Goal: Use online tool/utility: Utilize a website feature to perform a specific function

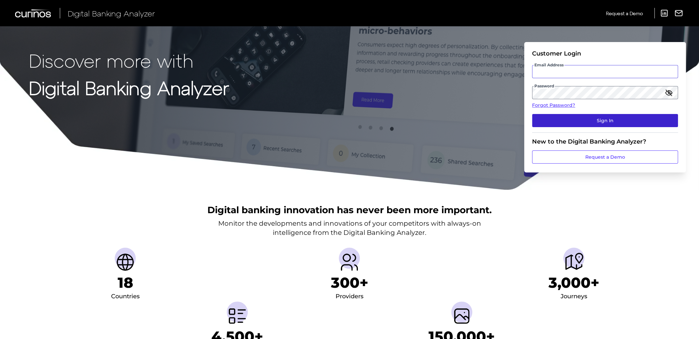
type input "[EMAIL_ADDRESS][PERSON_NAME][DOMAIN_NAME]"
click at [599, 124] on button "Sign In" at bounding box center [605, 120] width 146 height 13
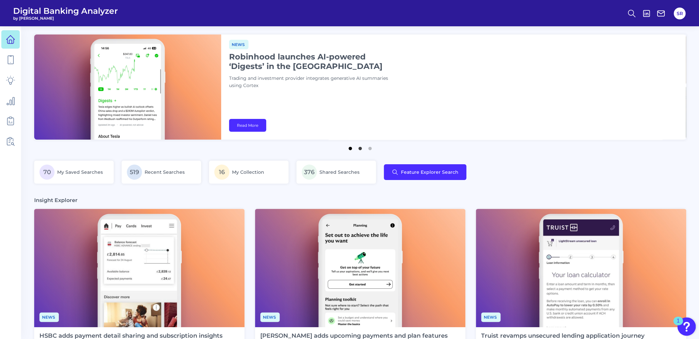
click at [348, 150] on button "1" at bounding box center [350, 147] width 7 height 7
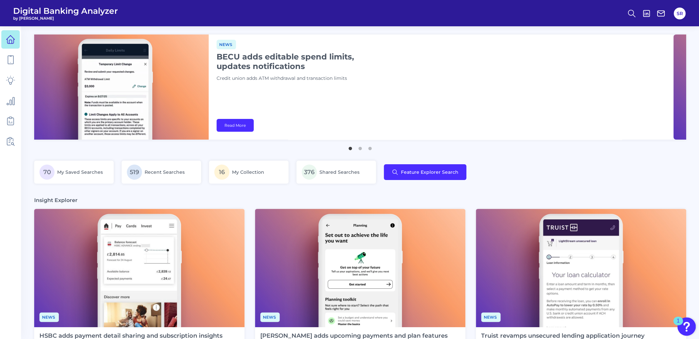
drag, startPoint x: 343, startPoint y: 64, endPoint x: 330, endPoint y: 66, distance: 12.6
click at [330, 66] on h1 "BECU adds editable spend limits, updates notifications" at bounding box center [299, 61] width 164 height 19
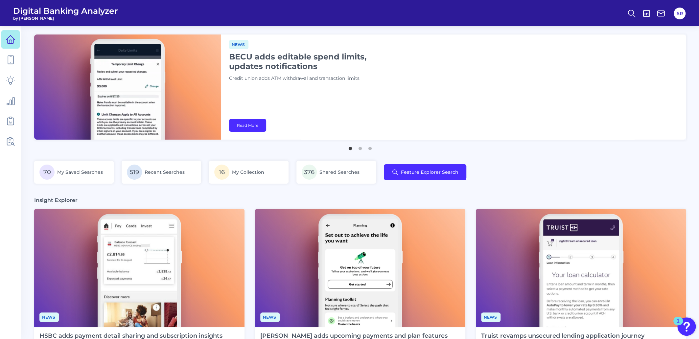
click at [425, 96] on div "News BECU adds editable spend limits, updates notifications Credit union adds A…" at bounding box center [453, 87] width 465 height 105
click at [360, 149] on button "2" at bounding box center [360, 147] width 7 height 7
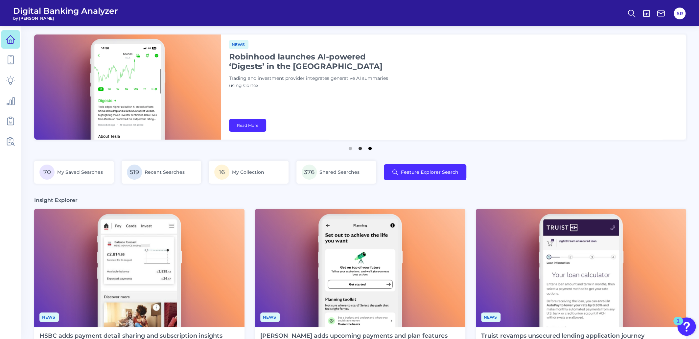
click at [372, 149] on button "3" at bounding box center [370, 147] width 7 height 7
click at [630, 14] on icon at bounding box center [631, 13] width 9 height 9
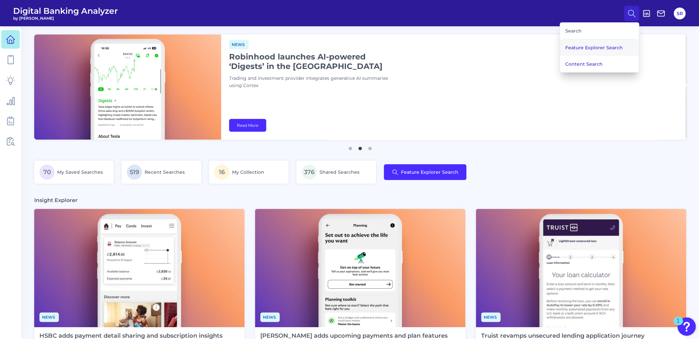
click at [591, 47] on button "Feature Explorer Search" at bounding box center [599, 47] width 79 height 16
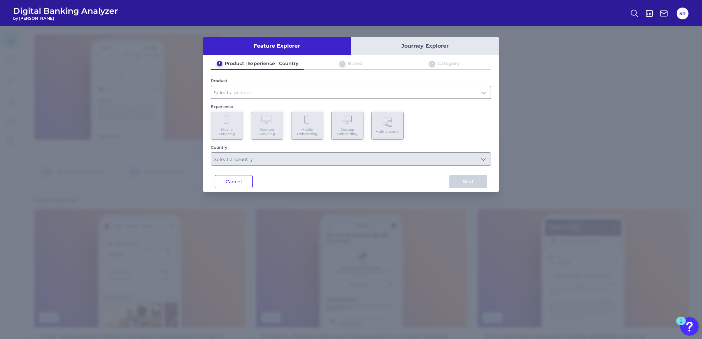
click at [443, 93] on input "text" at bounding box center [350, 92] width 279 height 12
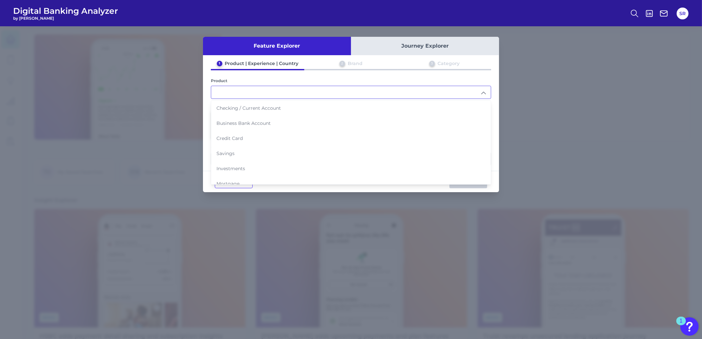
click at [443, 93] on input "text" at bounding box center [350, 92] width 279 height 12
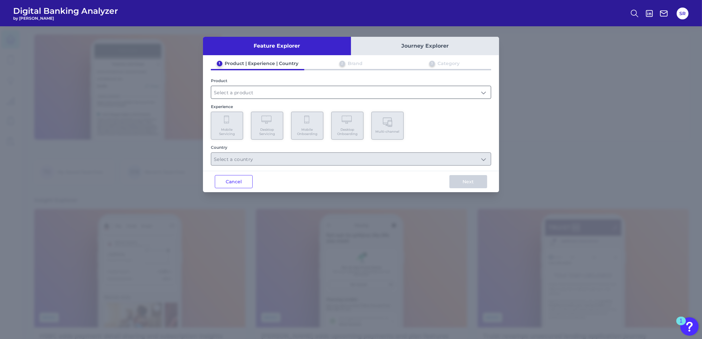
click at [317, 96] on input "text" at bounding box center [350, 92] width 279 height 12
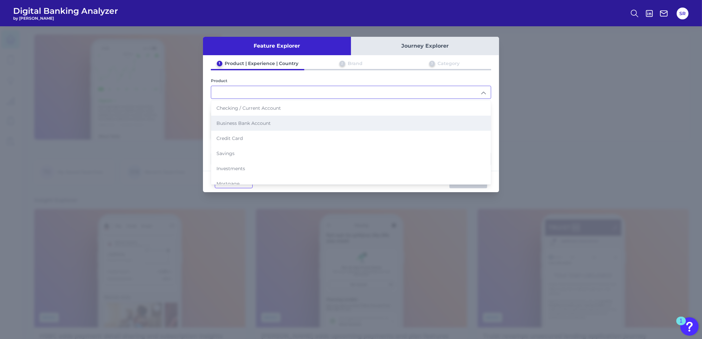
click at [262, 123] on span "Business Bank Account" at bounding box center [243, 123] width 54 height 6
type input "Business Bank Account"
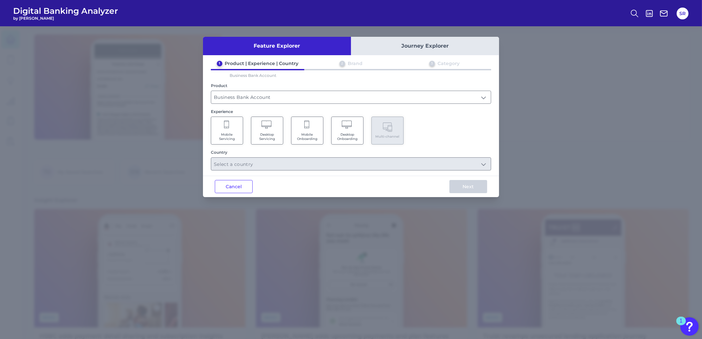
drag, startPoint x: 227, startPoint y: 127, endPoint x: 302, endPoint y: 130, distance: 75.3
click at [227, 127] on icon at bounding box center [227, 125] width 6 height 9
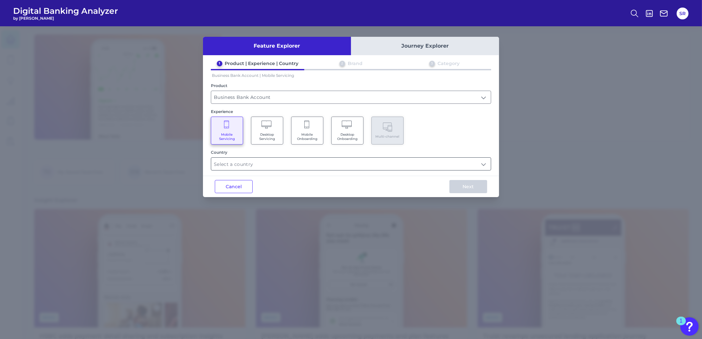
click at [487, 165] on input "text" at bounding box center [350, 164] width 279 height 12
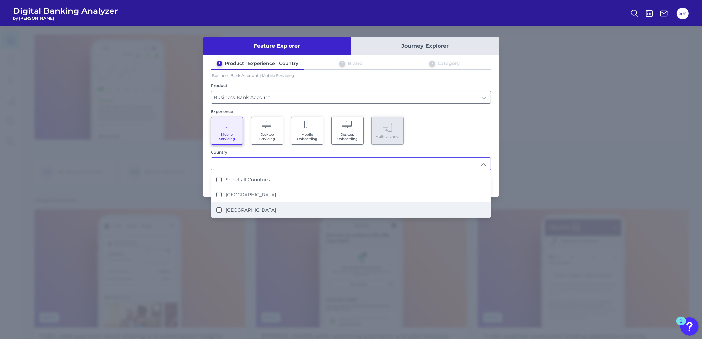
click at [242, 210] on label "[GEOGRAPHIC_DATA]" at bounding box center [251, 210] width 50 height 6
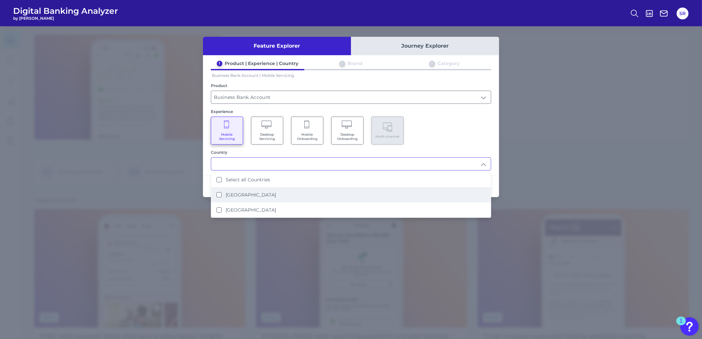
type input "[GEOGRAPHIC_DATA]"
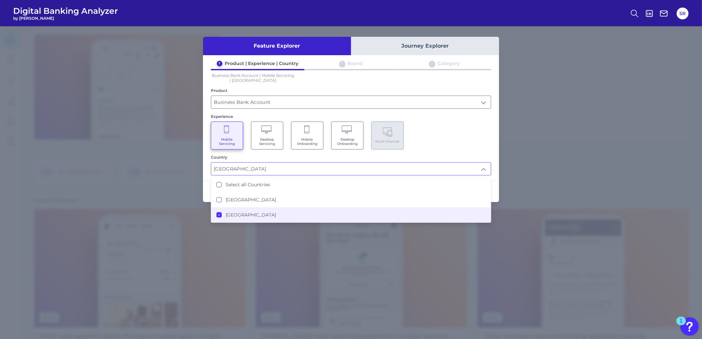
click at [450, 133] on div "Mobile Servicing Desktop Servicing Mobile Onboarding Desktop Onboarding Multi-c…" at bounding box center [351, 136] width 280 height 28
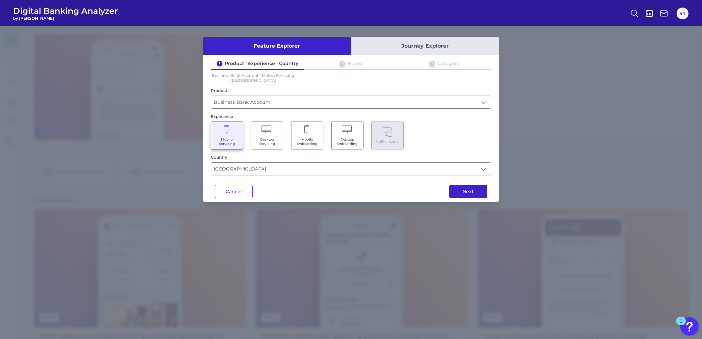
click at [473, 191] on button "Next" at bounding box center [468, 191] width 38 height 13
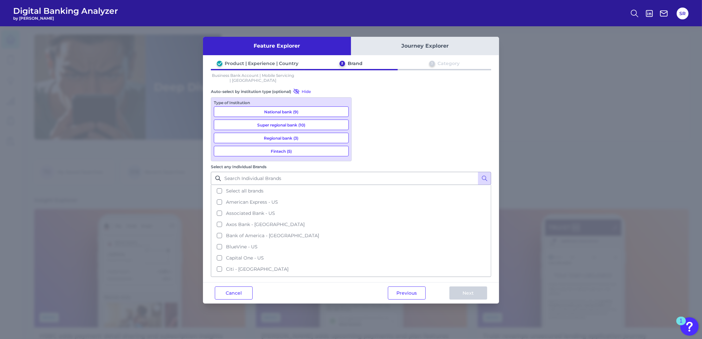
click at [299, 113] on button "National bank (9)" at bounding box center [281, 112] width 135 height 11
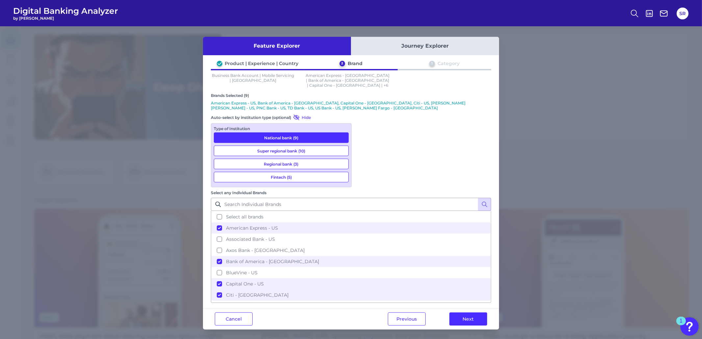
click at [300, 146] on button "Super regional bank (10)" at bounding box center [281, 151] width 135 height 11
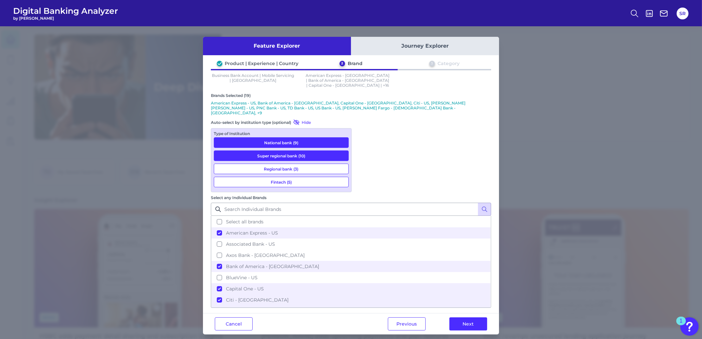
click at [312, 177] on button "Fintech (5)" at bounding box center [281, 182] width 135 height 11
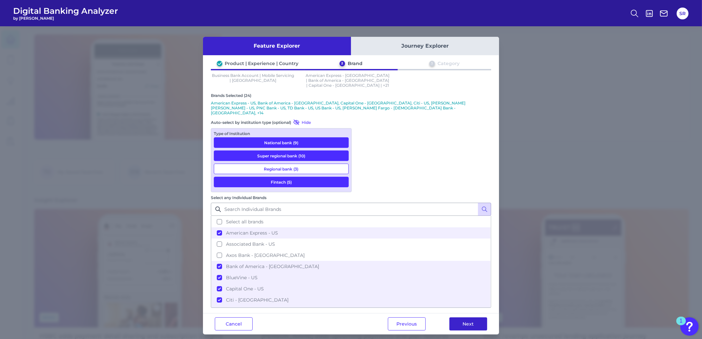
click at [470, 318] on button "Next" at bounding box center [468, 324] width 38 height 13
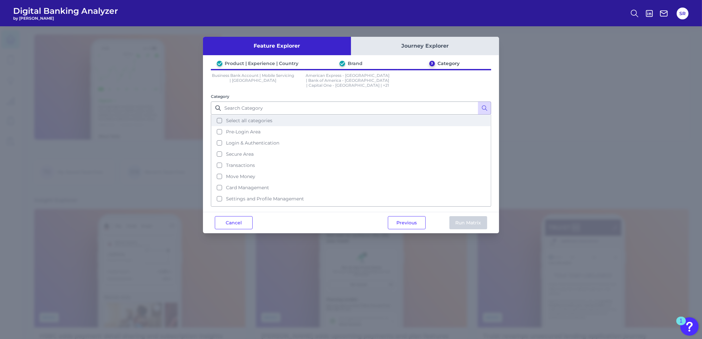
click at [219, 115] on button "Select all categories" at bounding box center [350, 120] width 279 height 11
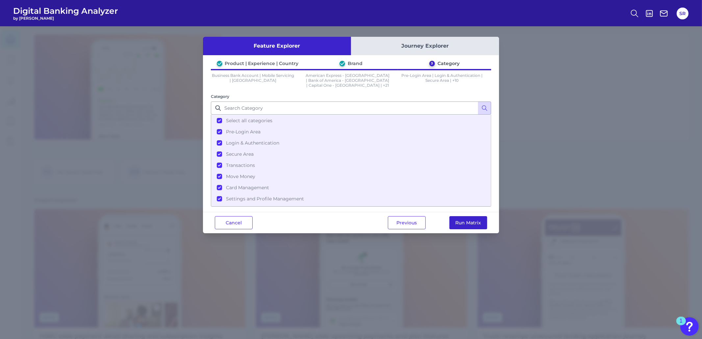
click at [460, 221] on button "Run Matrix" at bounding box center [468, 222] width 38 height 13
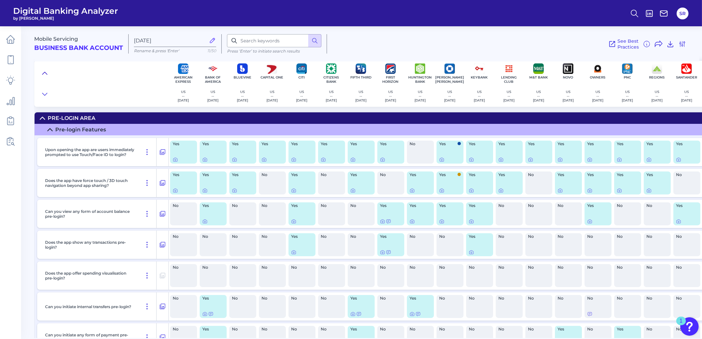
click at [46, 70] on icon at bounding box center [44, 73] width 5 height 7
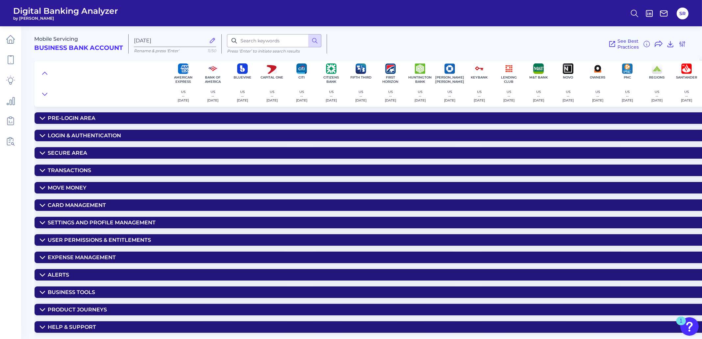
click at [42, 154] on icon at bounding box center [42, 153] width 5 height 5
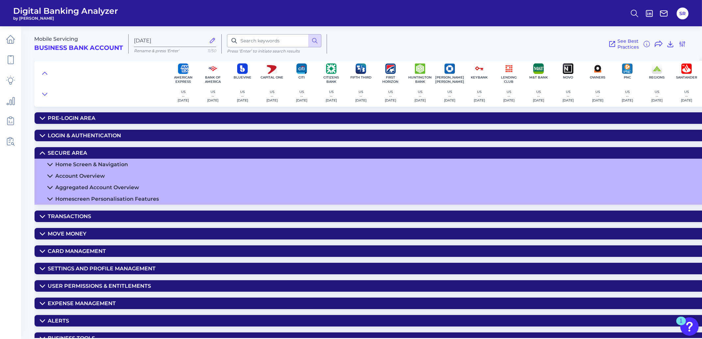
click at [52, 188] on icon at bounding box center [50, 187] width 5 height 2
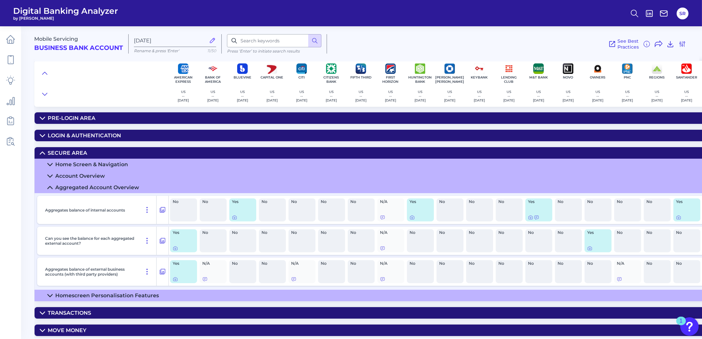
click at [52, 176] on icon at bounding box center [50, 176] width 5 height 2
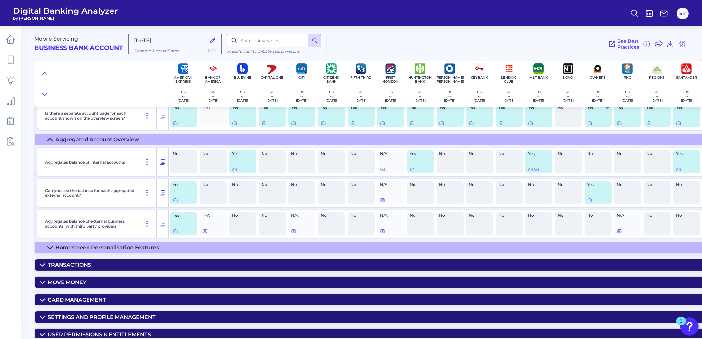
scroll to position [205, 0]
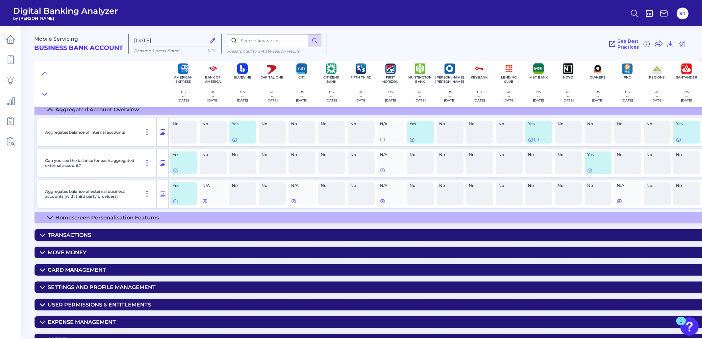
click at [45, 270] on summary "Card Management" at bounding box center [457, 270] width 844 height 12
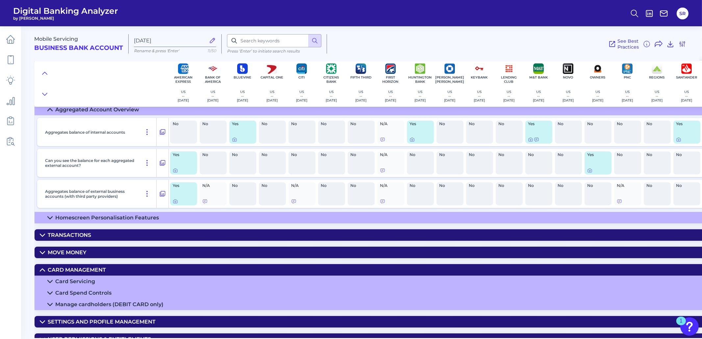
click at [45, 270] on summary "Card Management" at bounding box center [457, 270] width 844 height 12
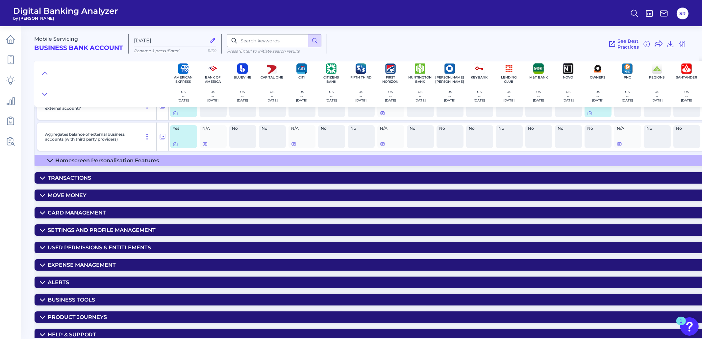
scroll to position [272, 0]
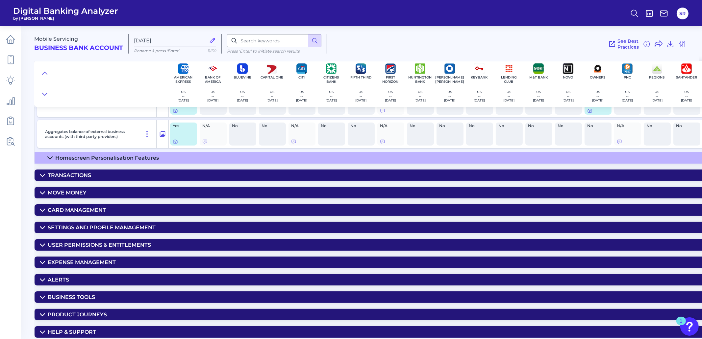
click at [42, 261] on icon at bounding box center [42, 262] width 5 height 2
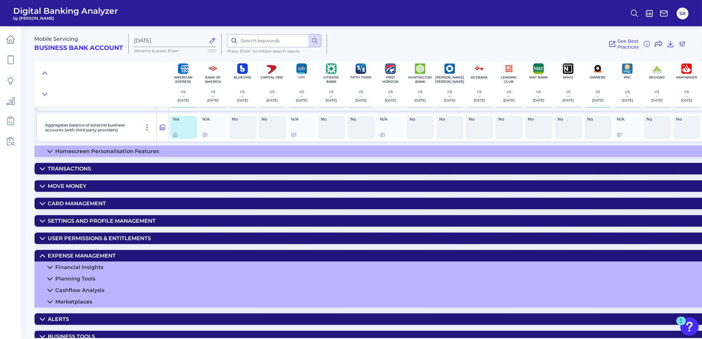
click at [52, 267] on summary "Financial Insights" at bounding box center [457, 268] width 844 height 12
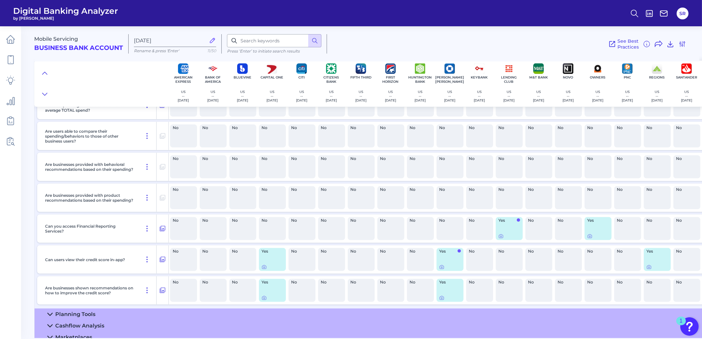
scroll to position [560, 0]
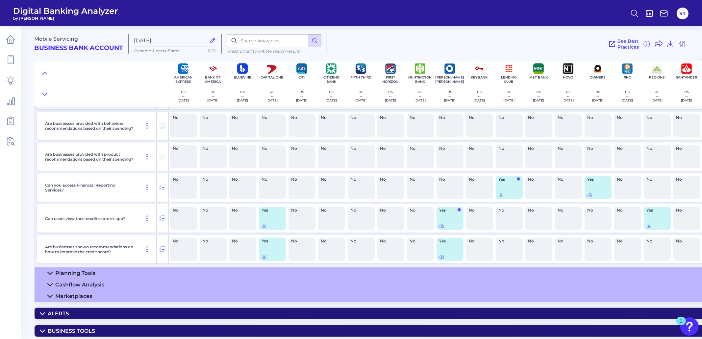
click at [49, 276] on icon at bounding box center [49, 273] width 5 height 5
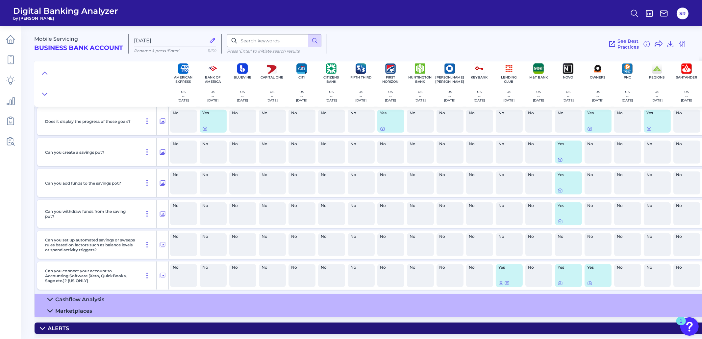
scroll to position [914, 0]
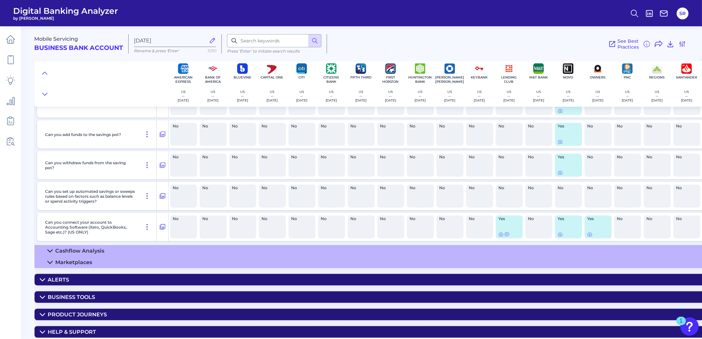
click at [50, 249] on icon at bounding box center [49, 251] width 5 height 5
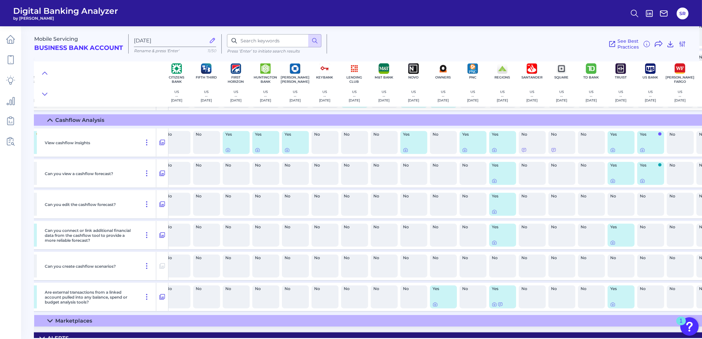
scroll to position [1037, 182]
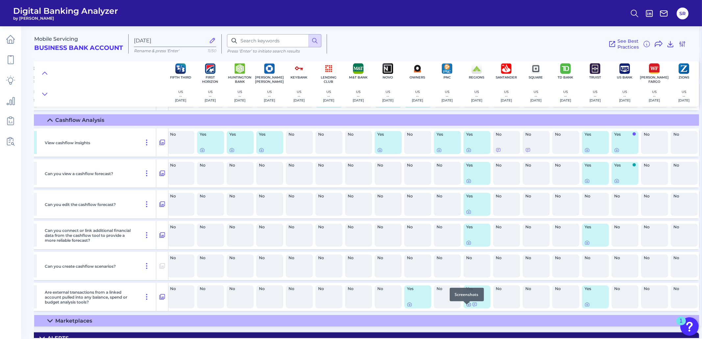
click at [466, 307] on icon at bounding box center [468, 304] width 5 height 5
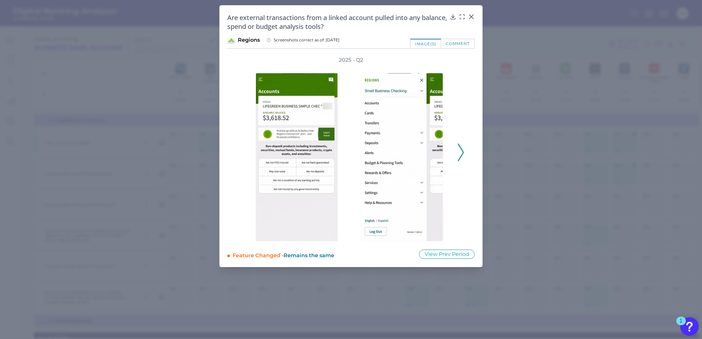
click at [459, 156] on icon at bounding box center [461, 153] width 6 height 18
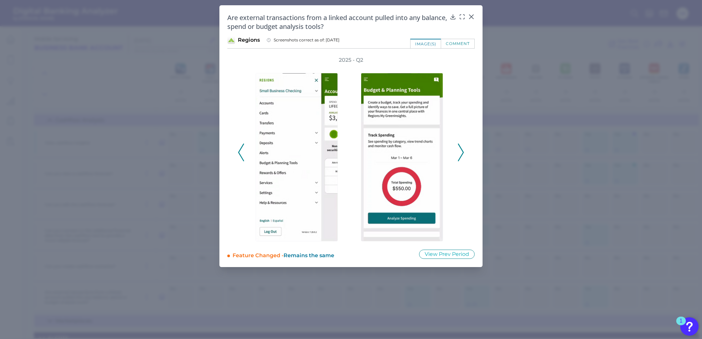
click at [462, 156] on icon at bounding box center [461, 153] width 6 height 18
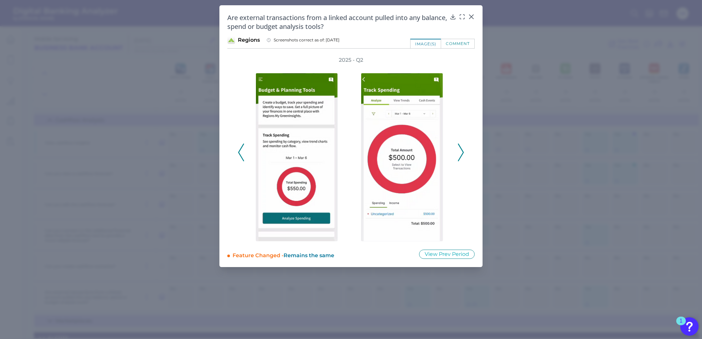
click at [462, 156] on icon at bounding box center [461, 153] width 6 height 18
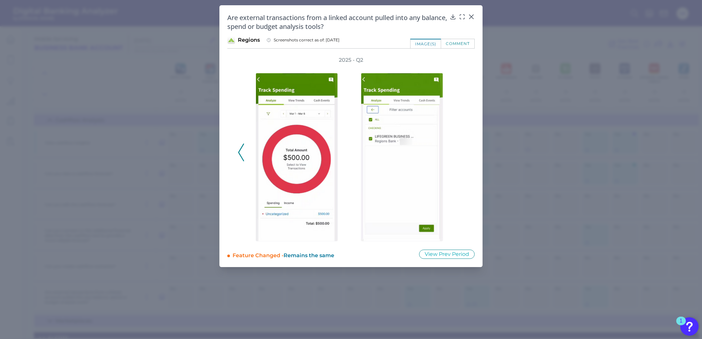
click at [461, 155] on div "2025 - Q2" at bounding box center [351, 149] width 226 height 185
click at [471, 17] on icon at bounding box center [471, 17] width 4 height 4
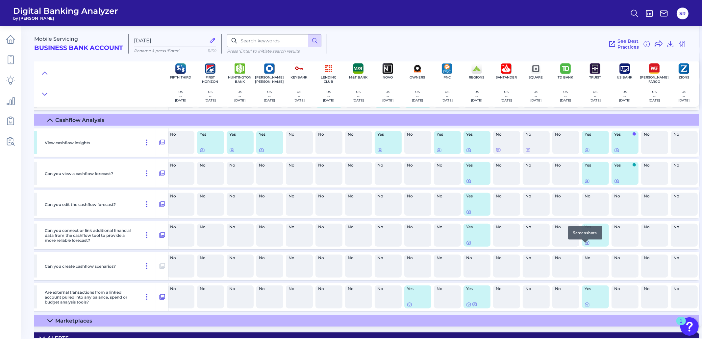
click at [584, 246] on icon at bounding box center [586, 242] width 5 height 5
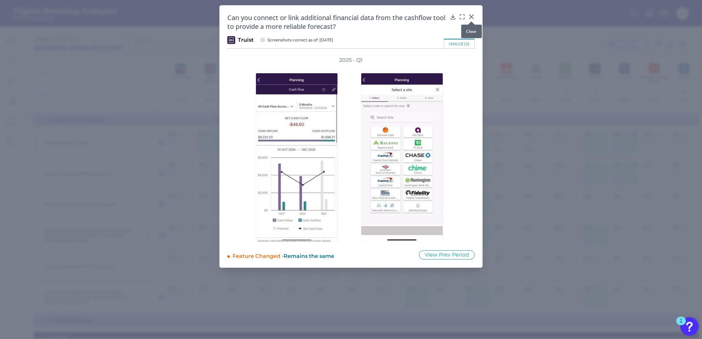
click at [470, 14] on icon at bounding box center [471, 16] width 7 height 7
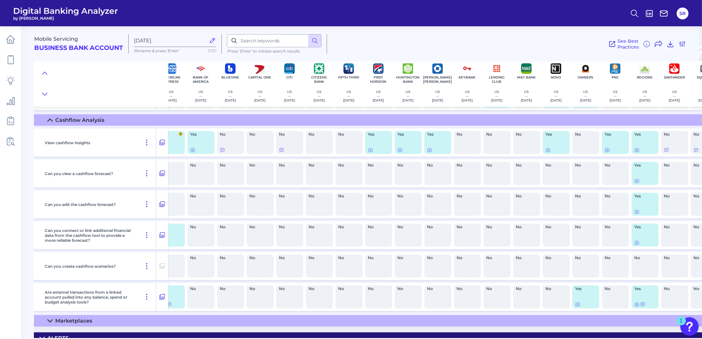
scroll to position [1037, 0]
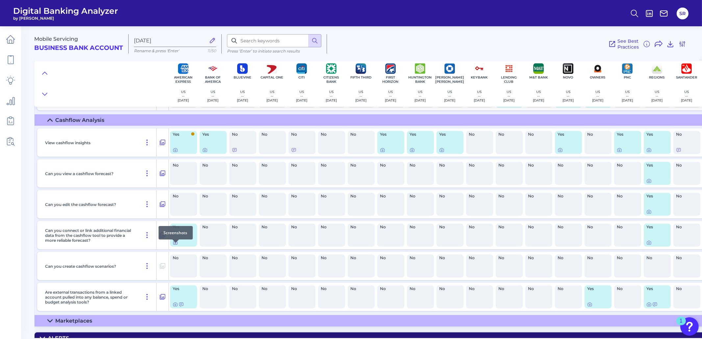
click at [174, 246] on icon at bounding box center [175, 242] width 5 height 5
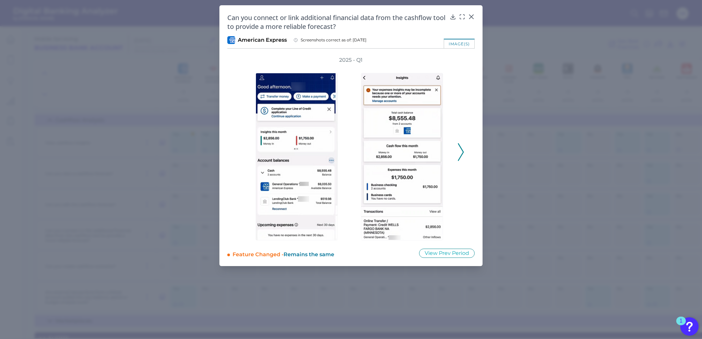
click at [461, 155] on icon at bounding box center [461, 152] width 6 height 18
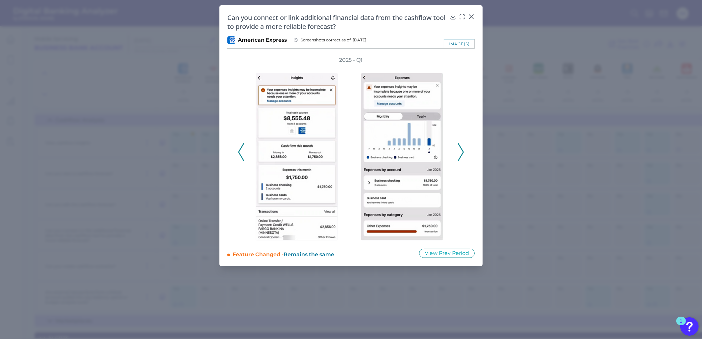
click at [461, 155] on icon at bounding box center [461, 152] width 6 height 18
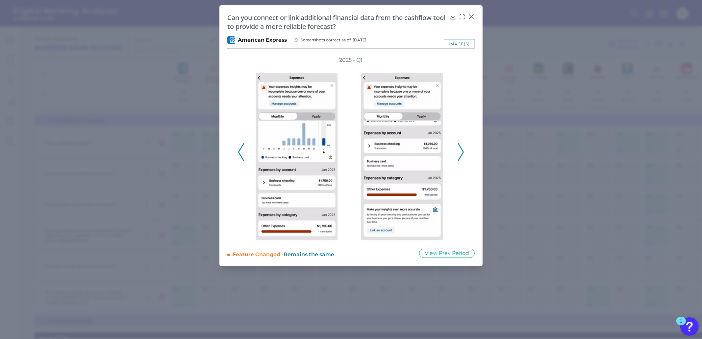
click at [461, 155] on icon at bounding box center [461, 152] width 6 height 18
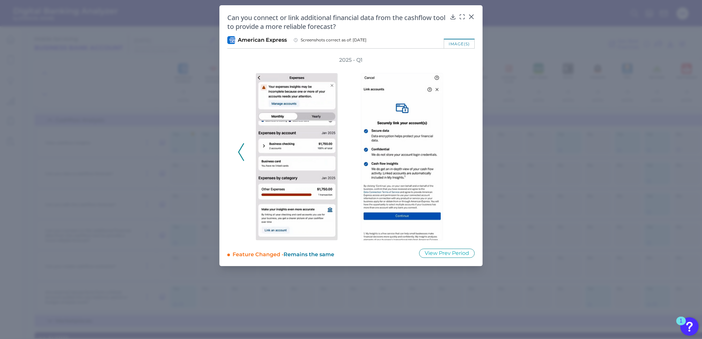
click at [242, 153] on icon at bounding box center [241, 152] width 6 height 18
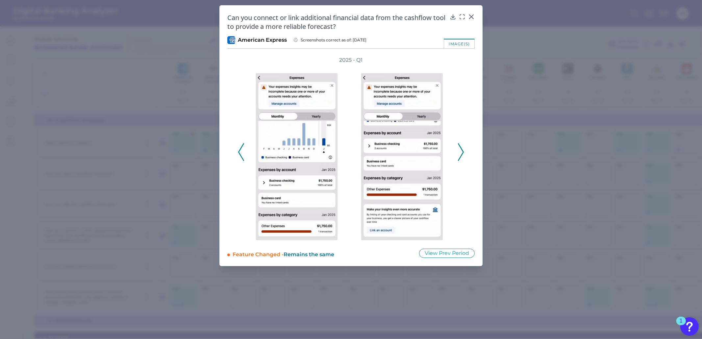
click at [243, 154] on icon at bounding box center [241, 152] width 6 height 18
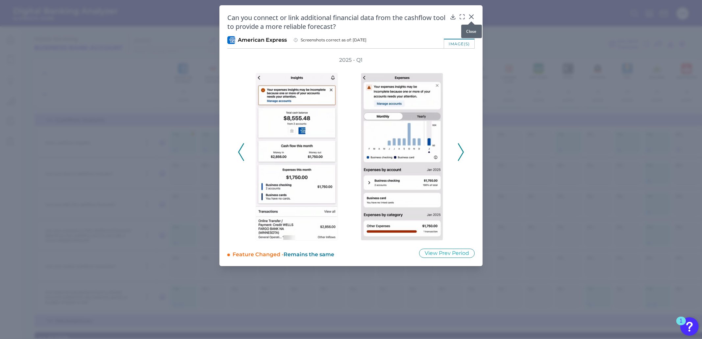
click at [471, 14] on icon at bounding box center [471, 16] width 7 height 7
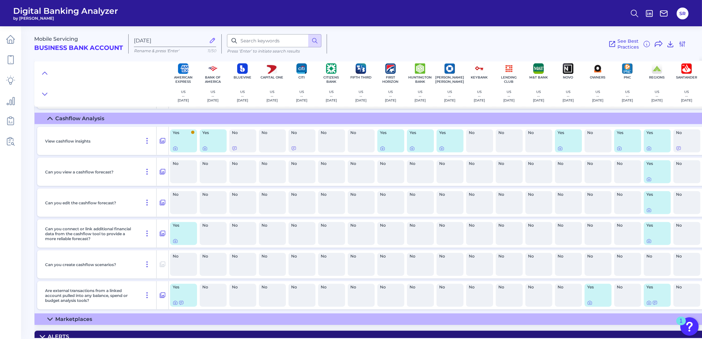
scroll to position [1078, 0]
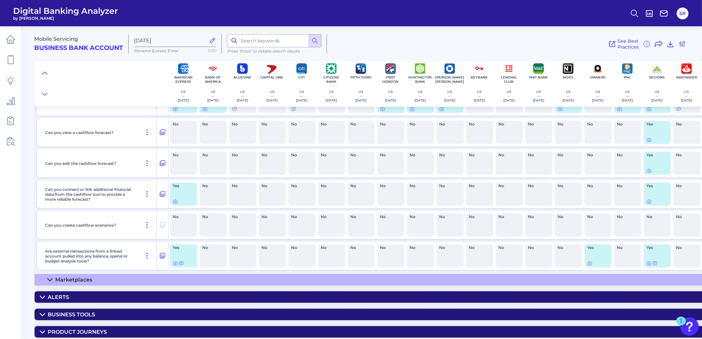
click at [51, 283] on icon at bounding box center [49, 279] width 5 height 5
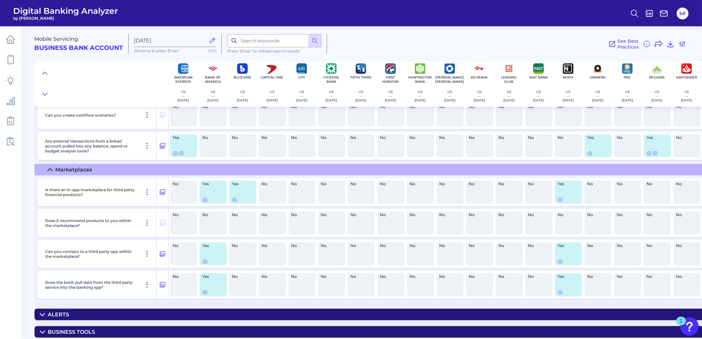
scroll to position [1202, 0]
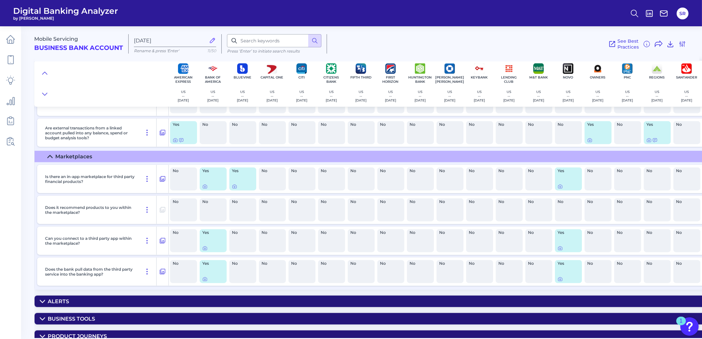
click at [42, 320] on icon at bounding box center [42, 319] width 5 height 2
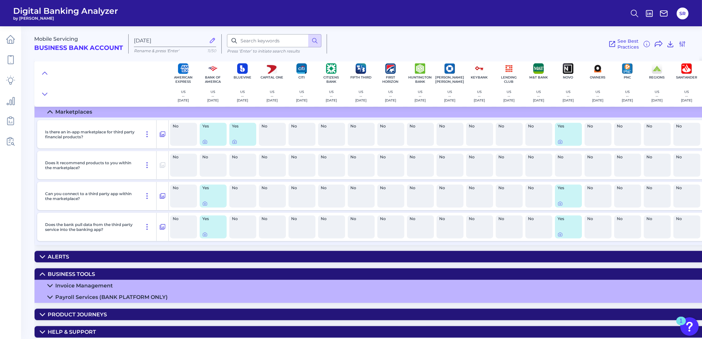
scroll to position [1255, 0]
click at [42, 255] on icon at bounding box center [42, 256] width 5 height 5
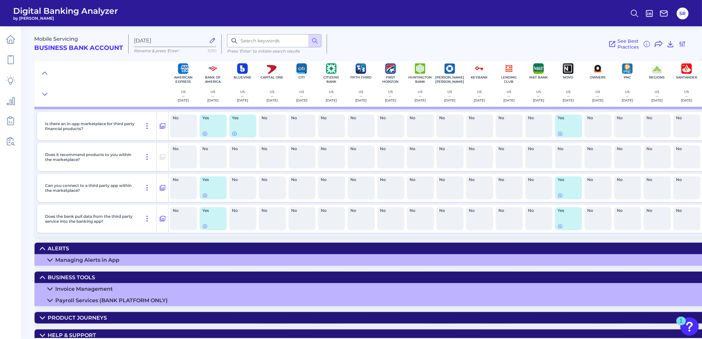
click at [42, 251] on icon at bounding box center [42, 248] width 5 height 5
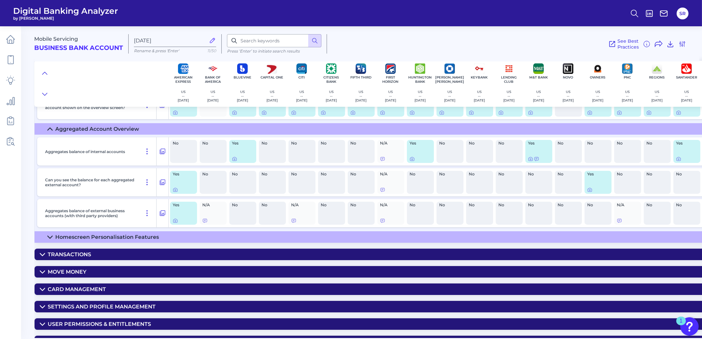
scroll to position [309, 0]
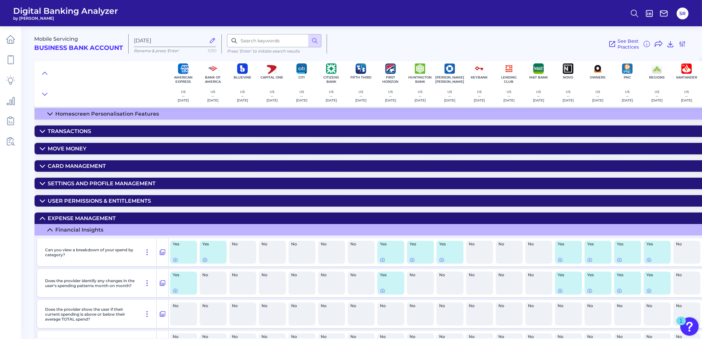
click at [41, 150] on icon at bounding box center [42, 149] width 5 height 2
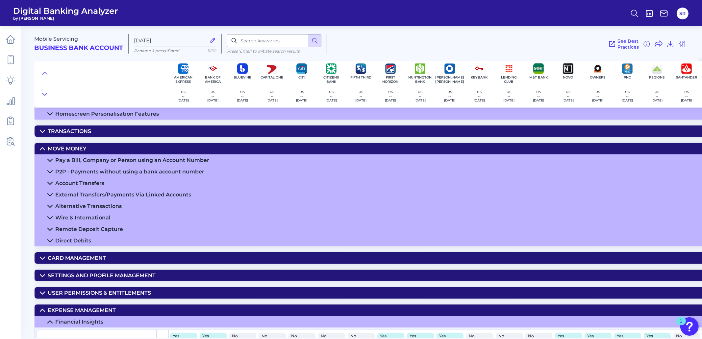
click at [42, 132] on icon at bounding box center [42, 131] width 5 height 2
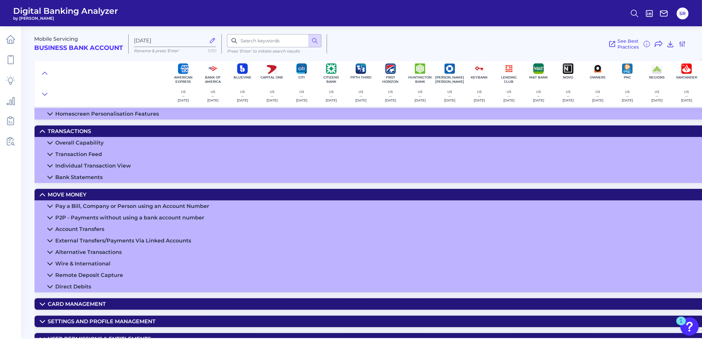
click at [51, 155] on icon at bounding box center [50, 154] width 5 height 2
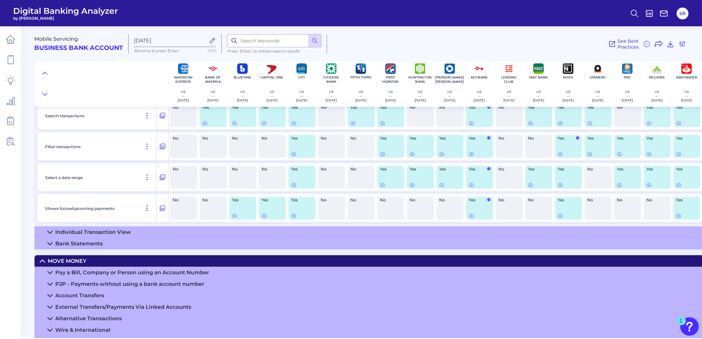
scroll to position [474, 0]
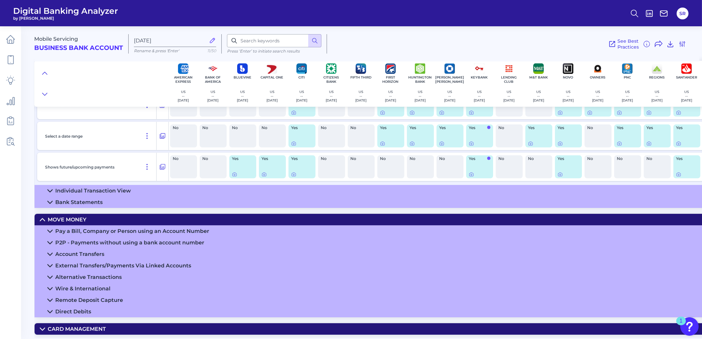
click at [52, 192] on icon at bounding box center [50, 191] width 5 height 2
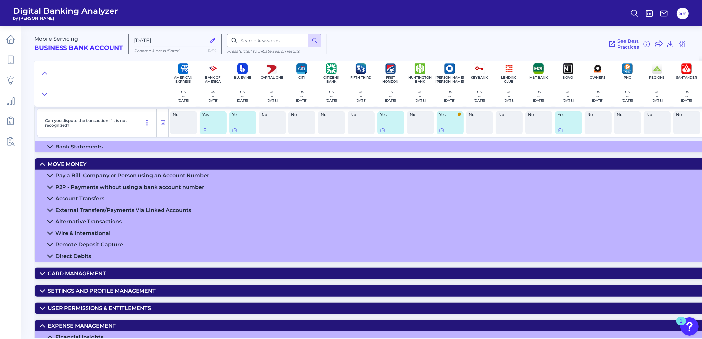
scroll to position [986, 0]
